Goal: Information Seeking & Learning: Learn about a topic

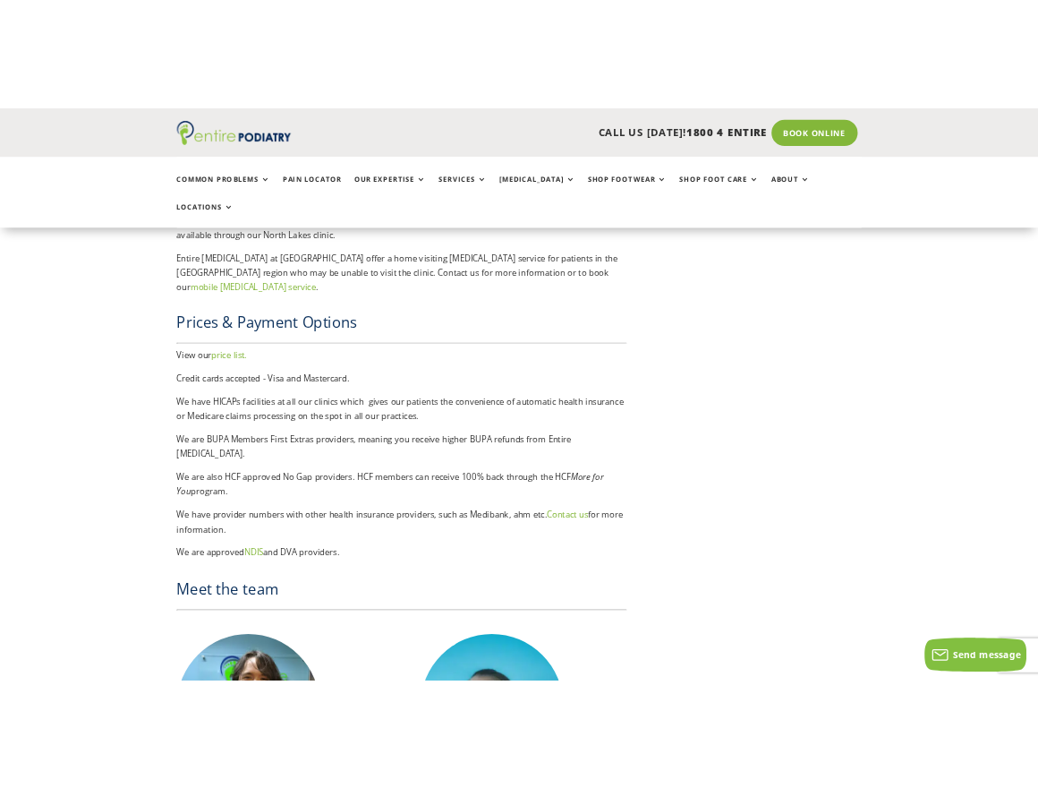
scroll to position [2650, 0]
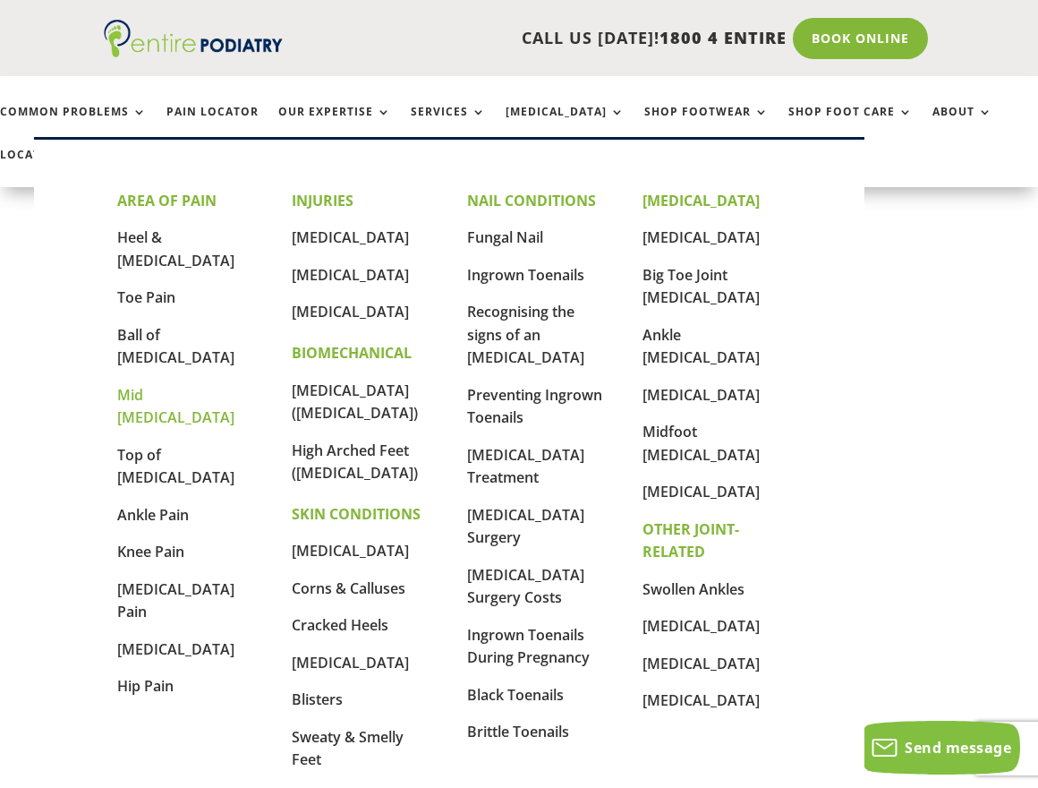
click at [150, 385] on link "Mid [MEDICAL_DATA]" at bounding box center [175, 406] width 117 height 43
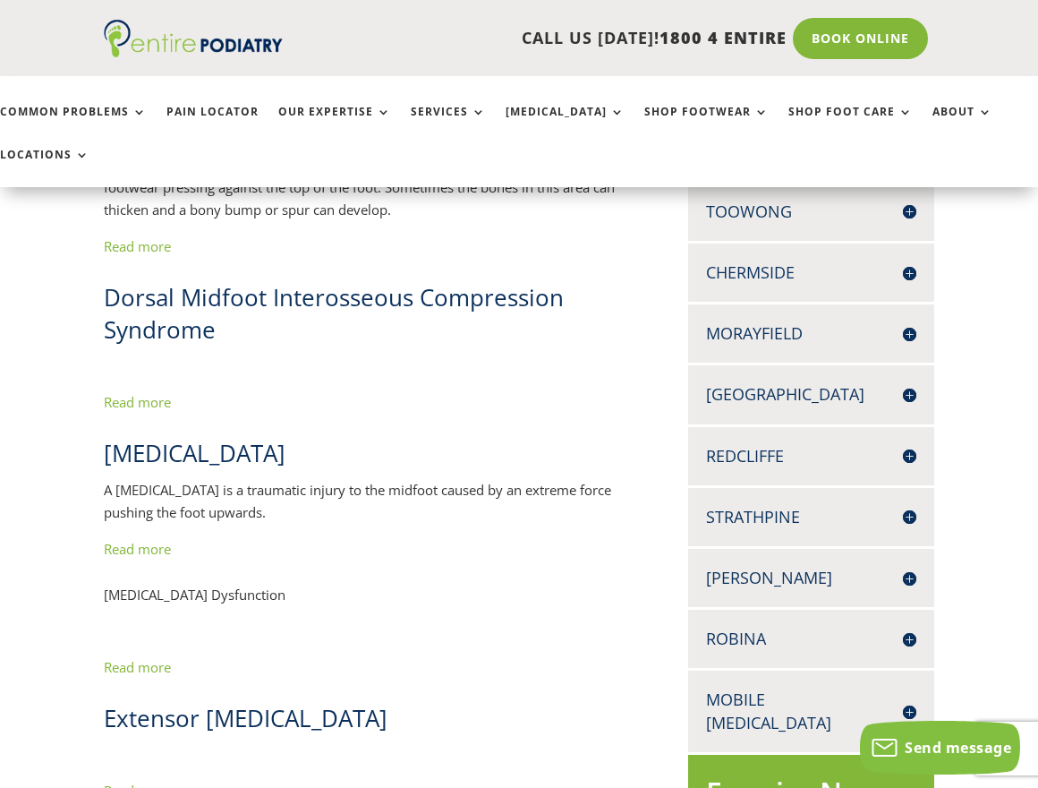
scroll to position [358, 0]
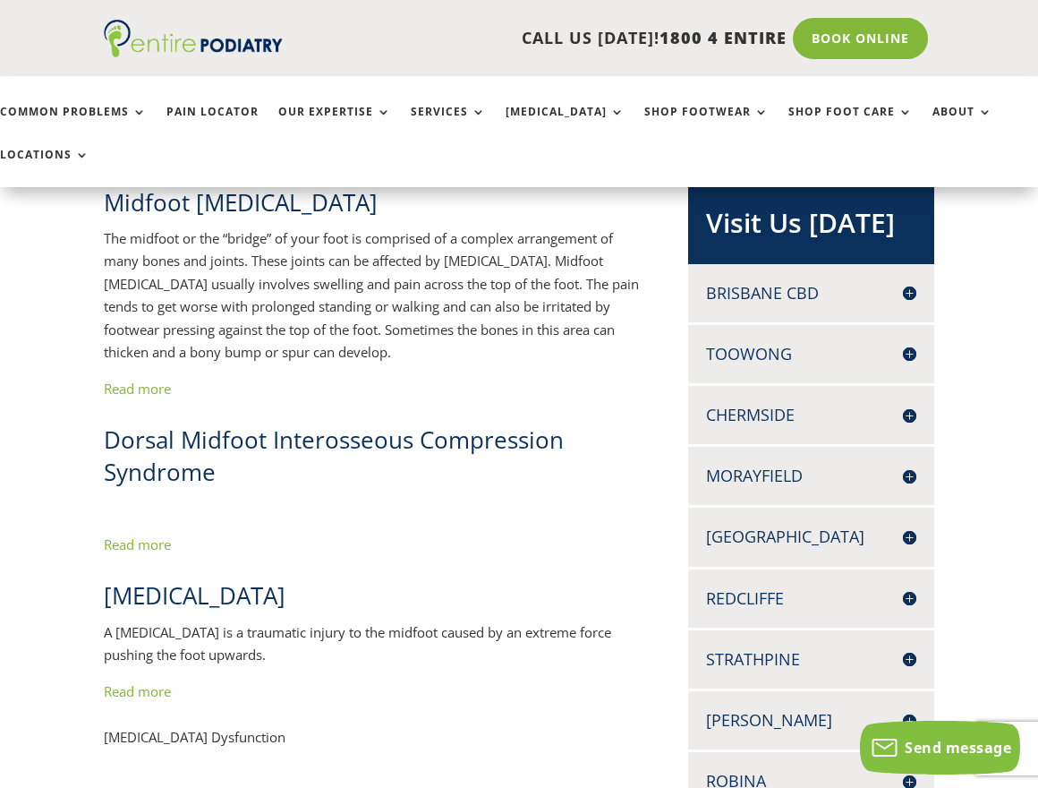
click at [913, 600] on h4 "Redcliffe" at bounding box center [811, 598] width 210 height 22
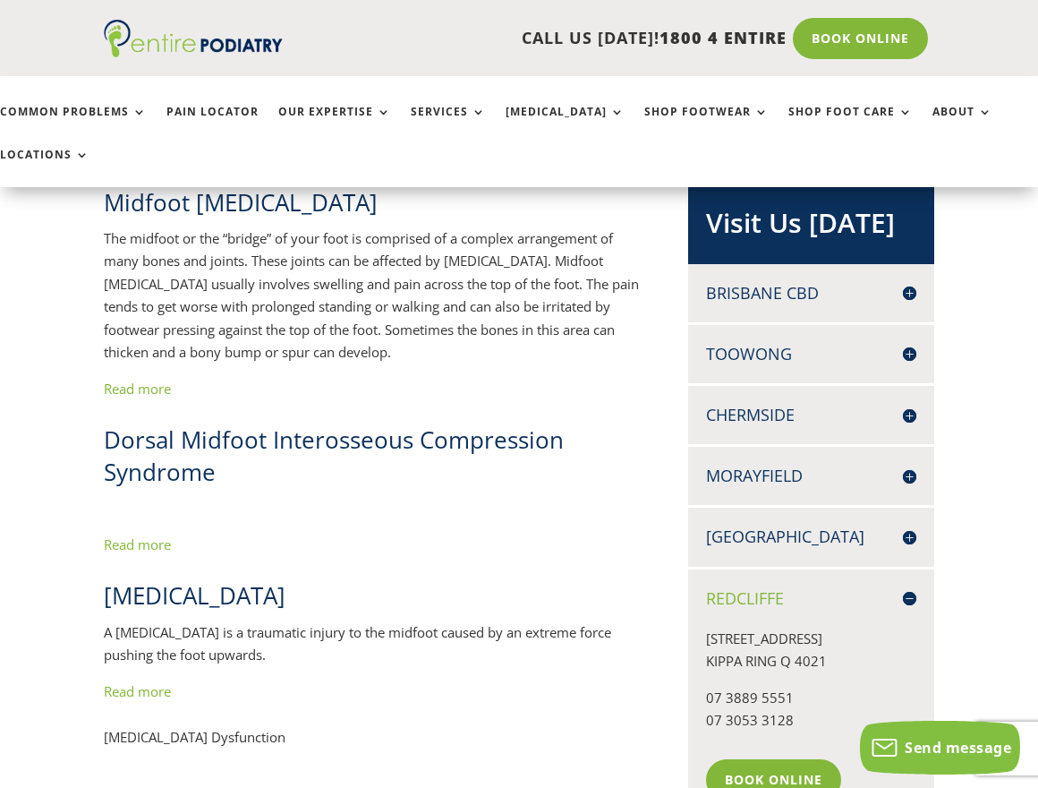
click at [906, 602] on h4 "Redcliffe" at bounding box center [811, 598] width 210 height 22
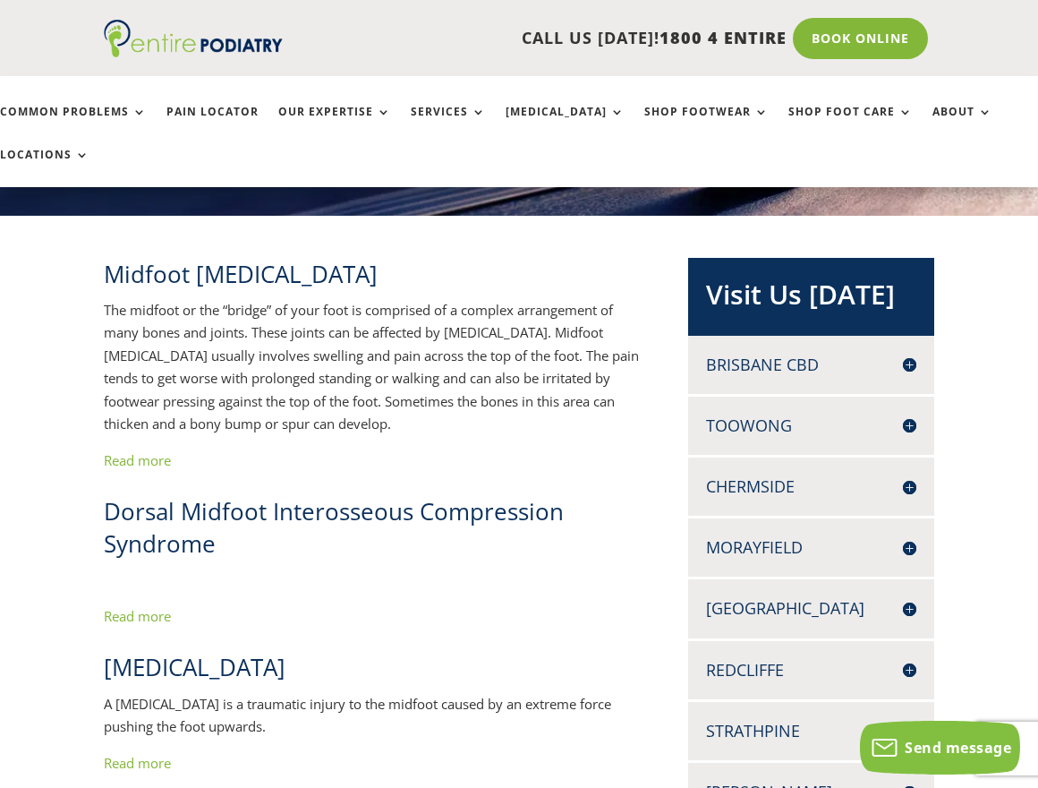
scroll to position [215, 0]
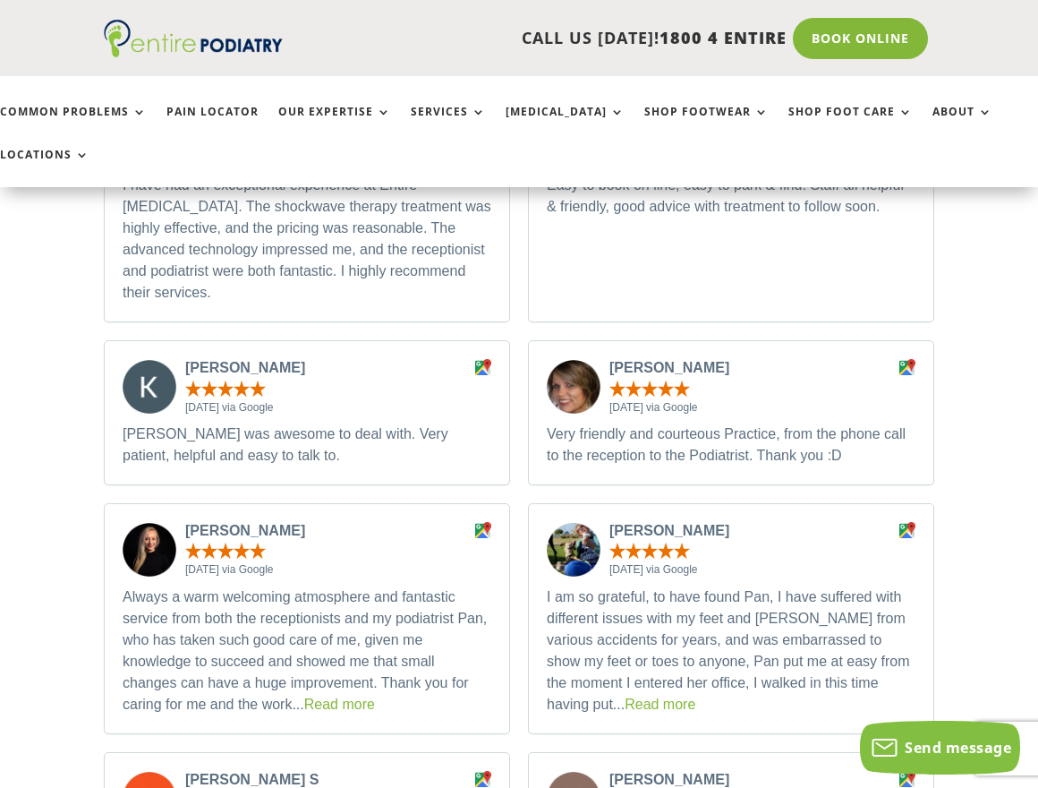
scroll to position [5586, 0]
